Goal: Information Seeking & Learning: Learn about a topic

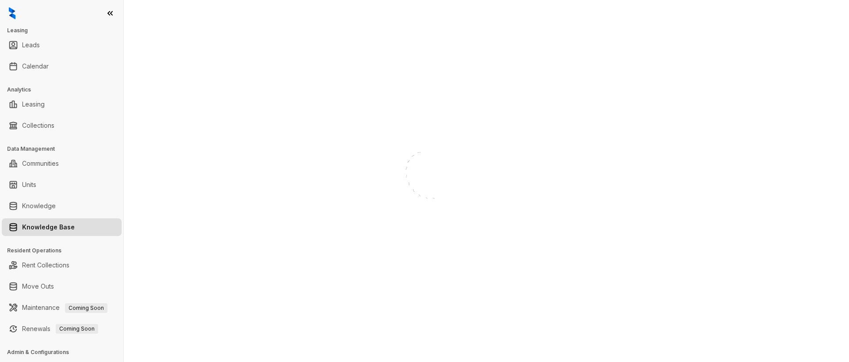
click at [47, 227] on link "Knowledge Base" at bounding box center [48, 227] width 53 height 18
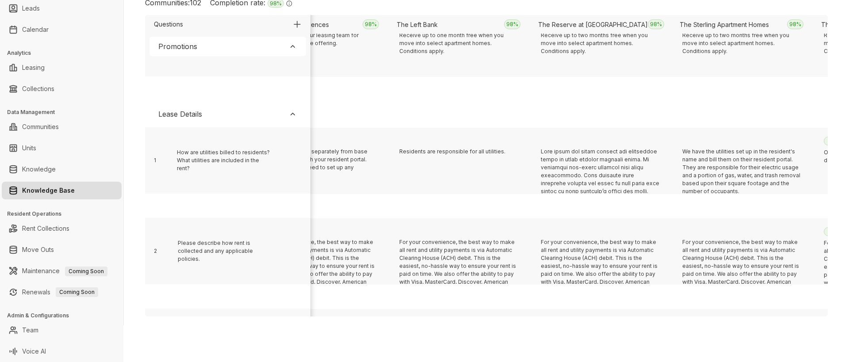
scroll to position [182, 4275]
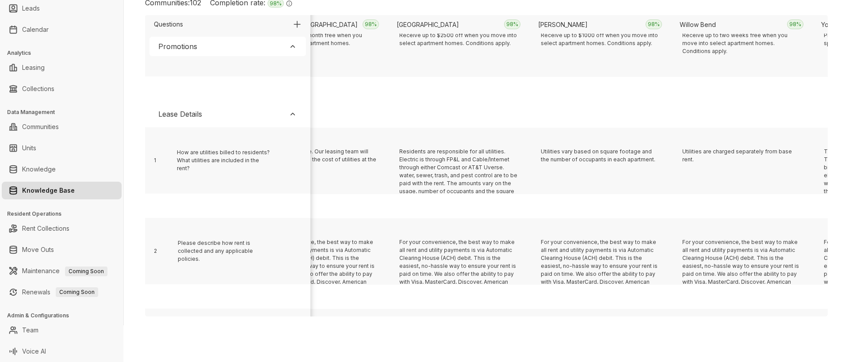
scroll to position [182, 1446]
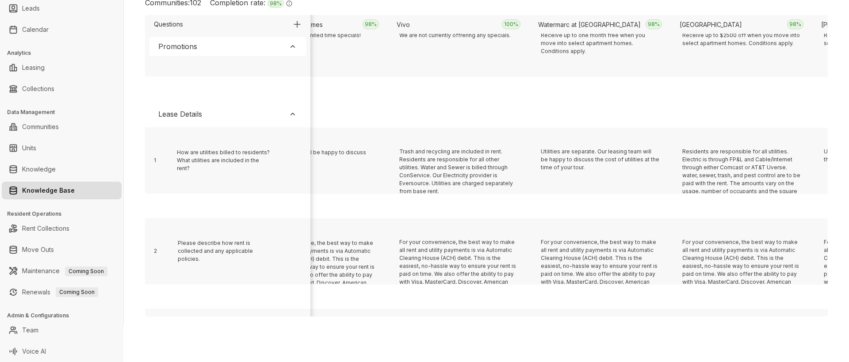
scroll to position [182, 3426]
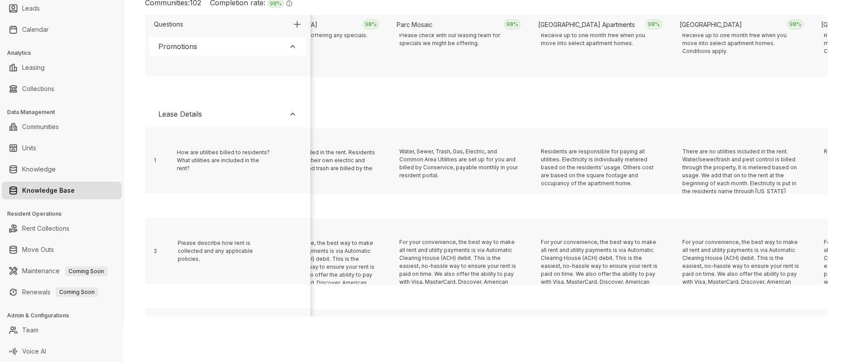
scroll to position [182, 4840]
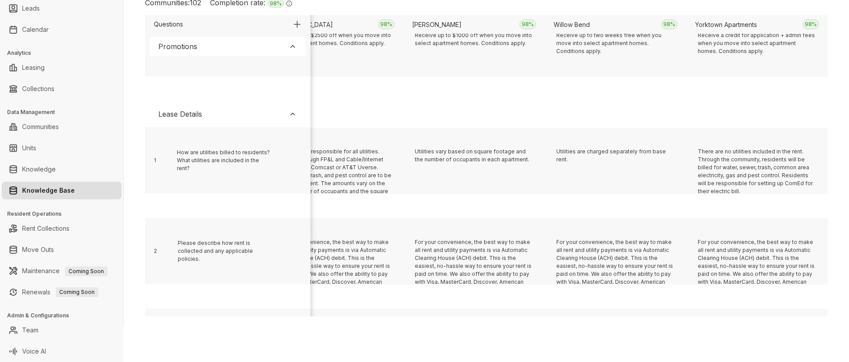
scroll to position [182, 5265]
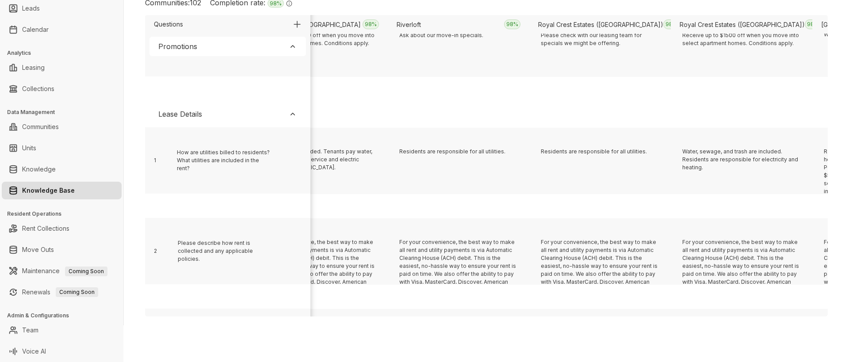
scroll to position [182, 8660]
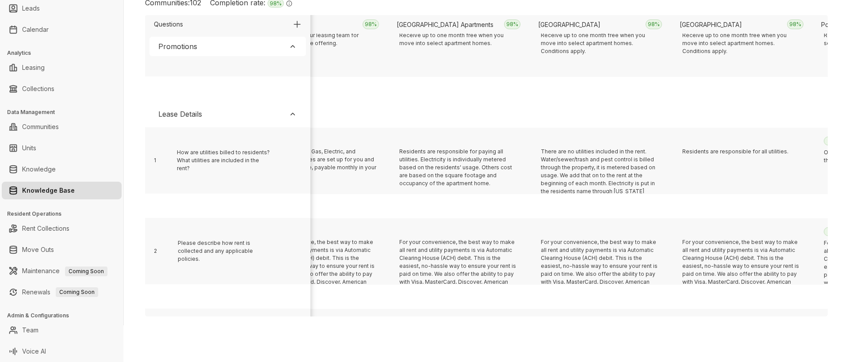
scroll to position [182, 1587]
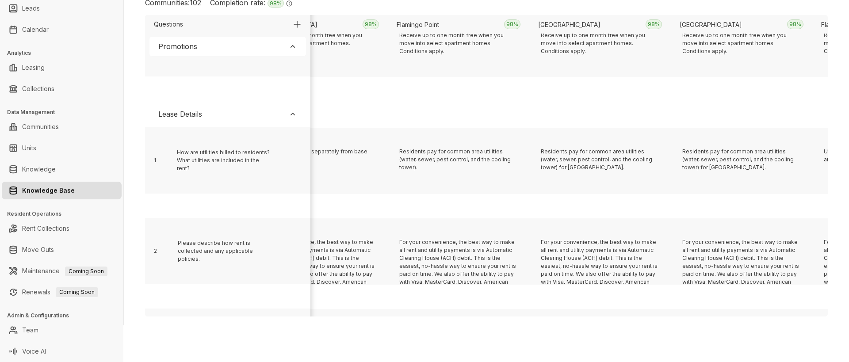
scroll to position [182, 172]
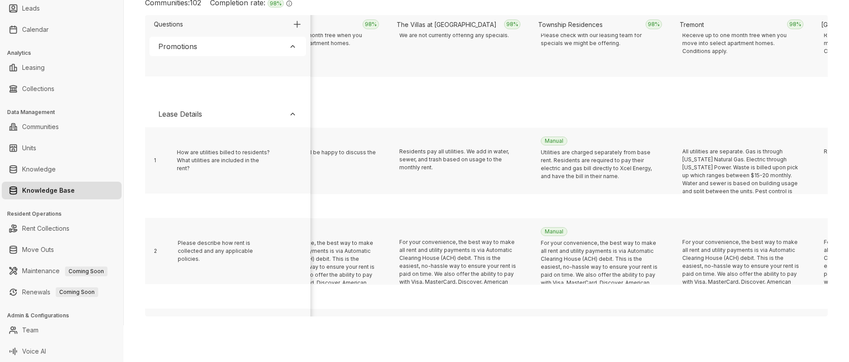
scroll to position [182, 8235]
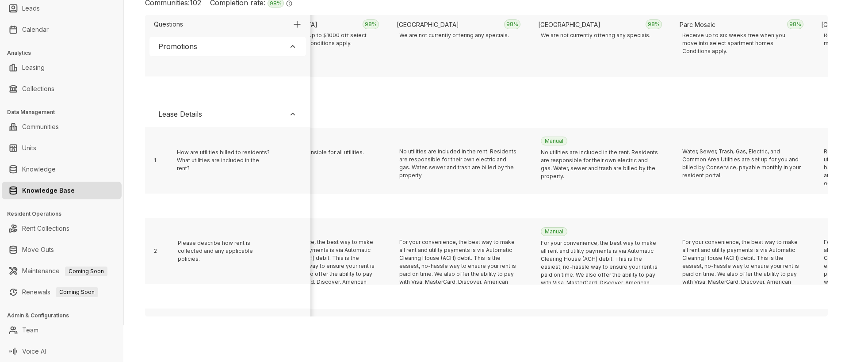
scroll to position [182, 5406]
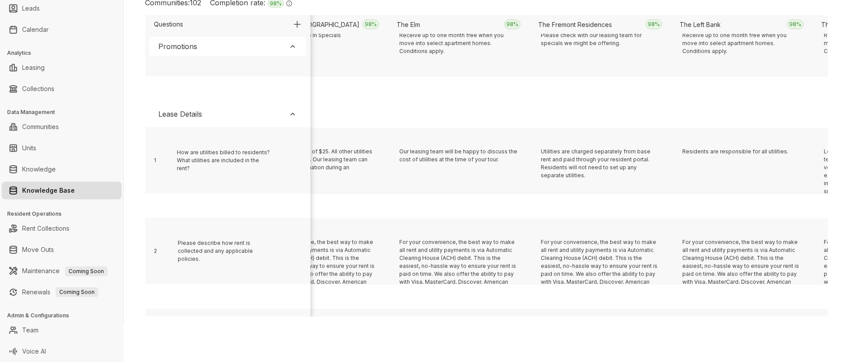
scroll to position [182, 10499]
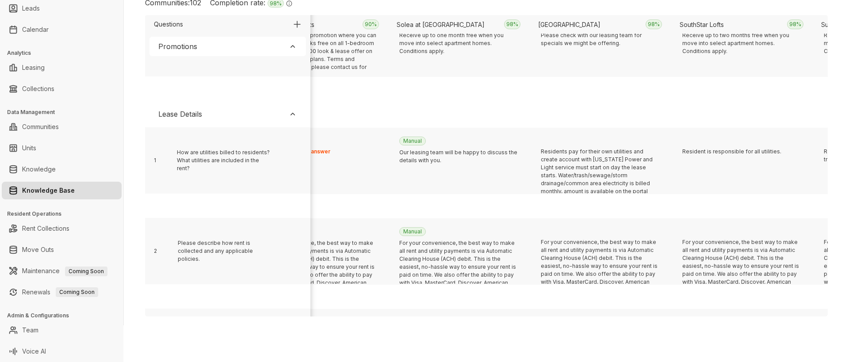
scroll to position [182, 880]
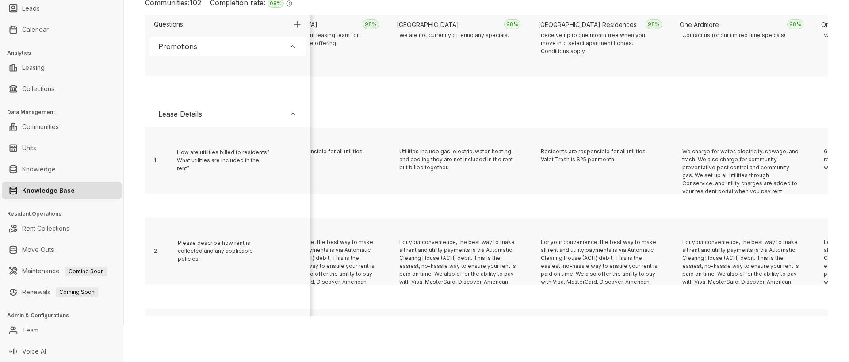
scroll to position [182, 2860]
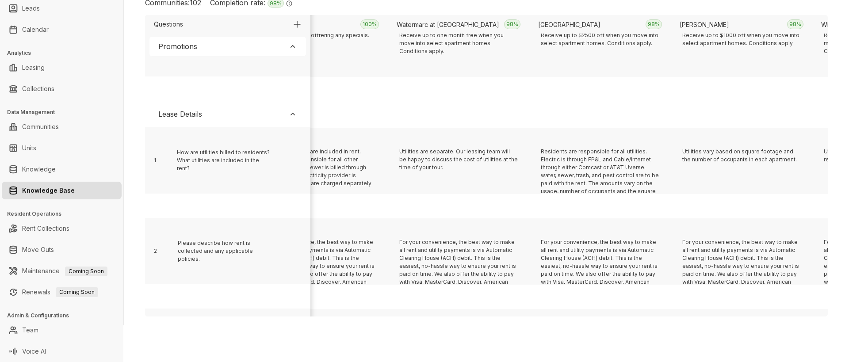
scroll to position [182, 10923]
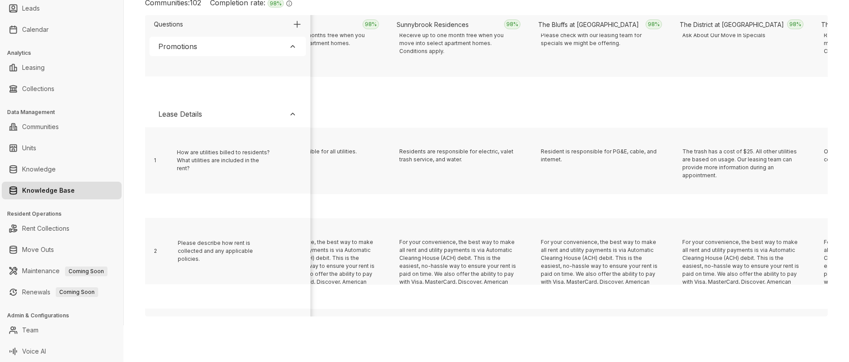
scroll to position [182, 738]
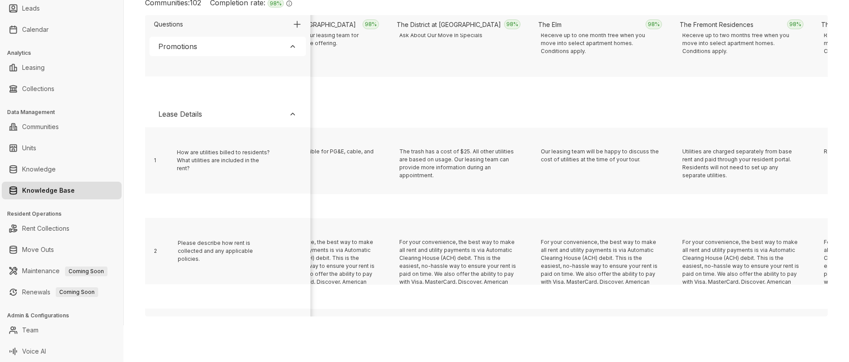
scroll to position [182, 9509]
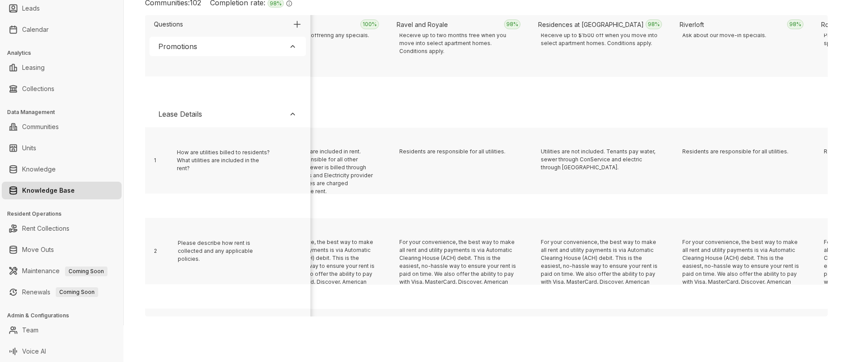
scroll to position [182, 6114]
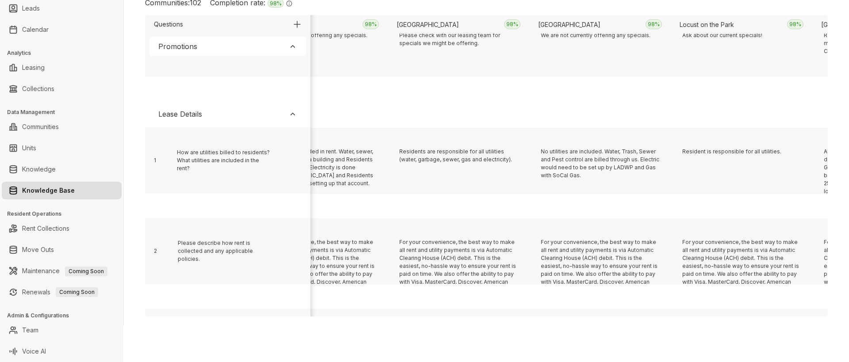
scroll to position [182, 3002]
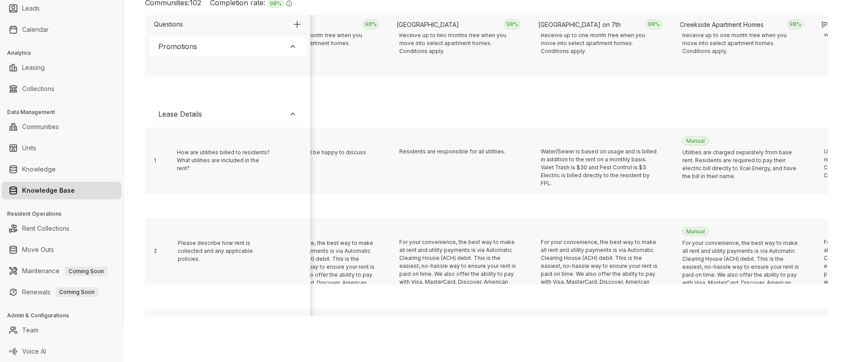
scroll to position [182, 1870]
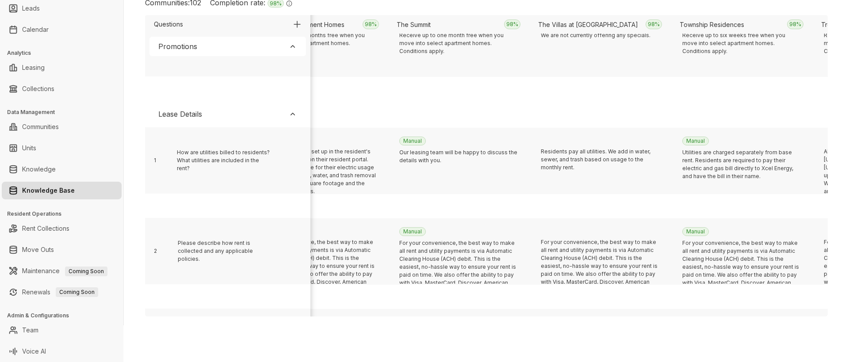
scroll to position [182, 11065]
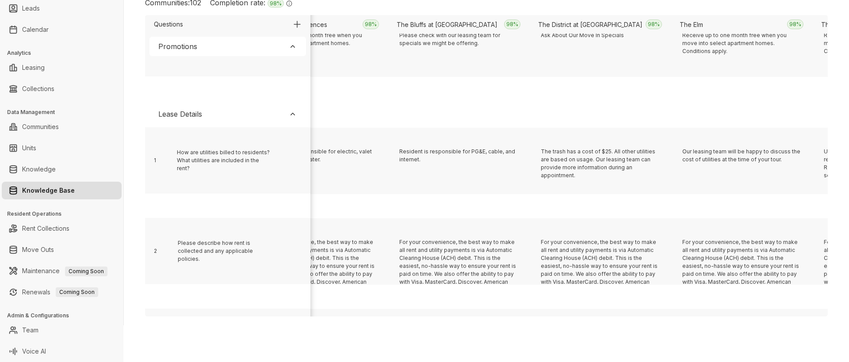
scroll to position [182, 2011]
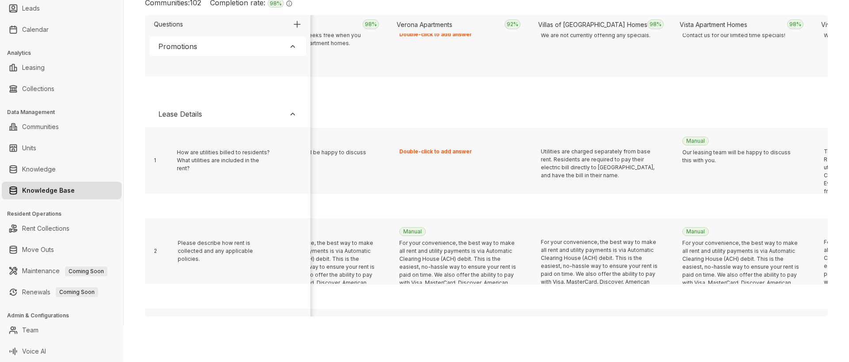
scroll to position [182, 8801]
